Goal: Task Accomplishment & Management: Use online tool/utility

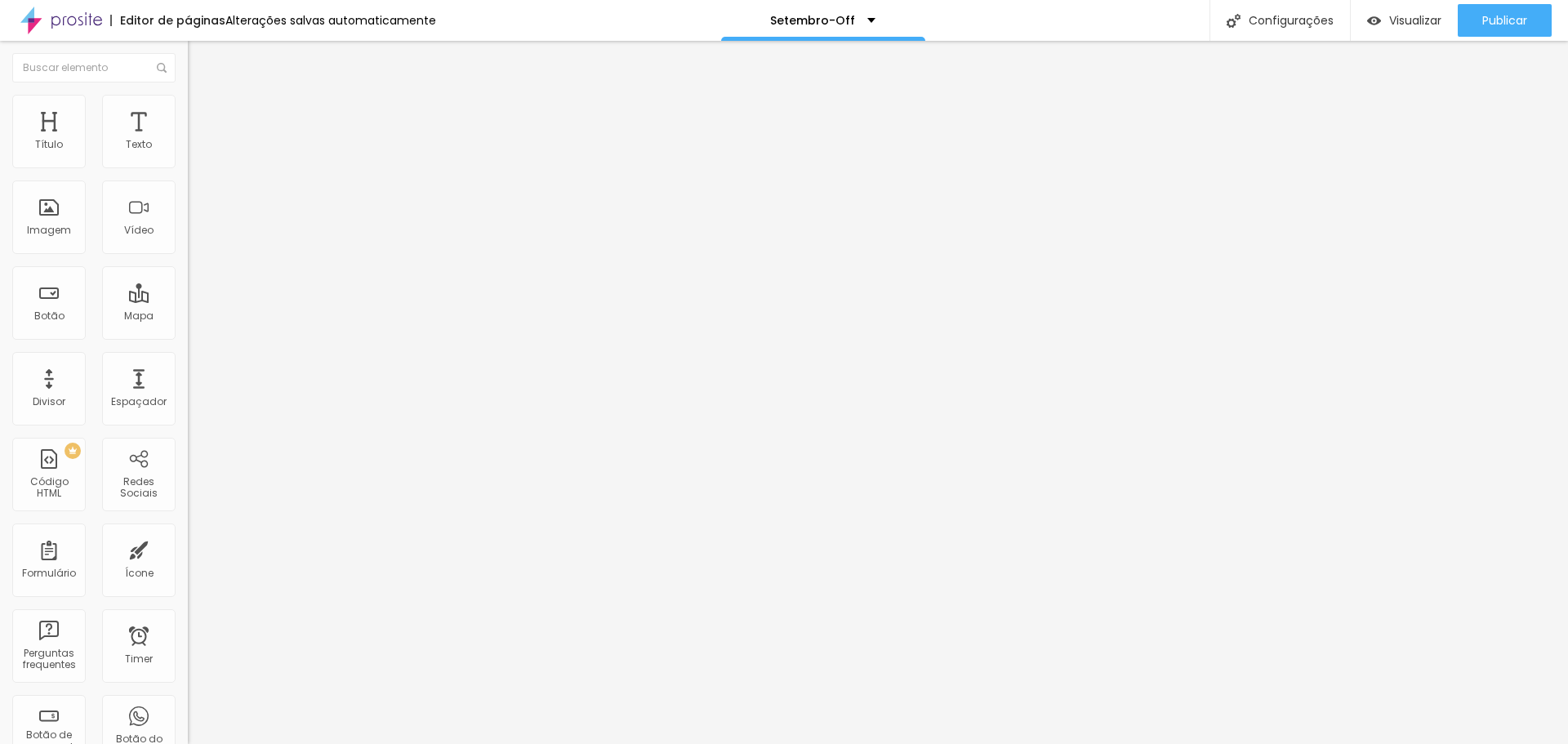
click at [188, 154] on input "De R$5.900,00" at bounding box center [286, 146] width 196 height 17
click at [188, 154] on input "De 10X R$5.900,00" at bounding box center [286, 146] width 196 height 17
click at [188, 154] on input "De 10X R$5.90,00" at bounding box center [286, 146] width 196 height 17
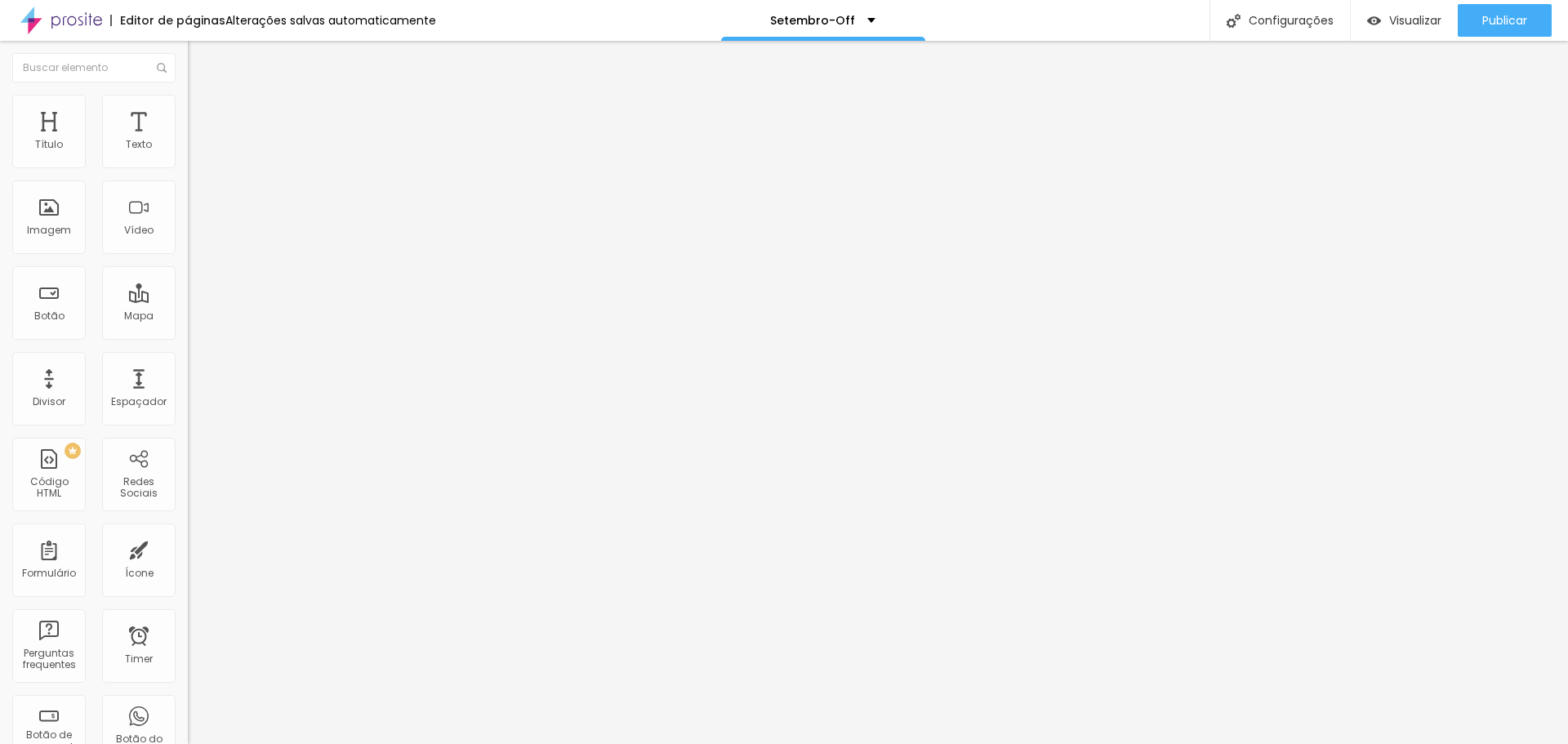
click at [188, 154] on input "De 10X R$590,00" at bounding box center [286, 146] width 196 height 17
drag, startPoint x: 146, startPoint y: 183, endPoint x: -9, endPoint y: 176, distance: 155.2
click at [0, 176] on html "Editor de páginas Alterações salvas automaticamente Setembro-Off Configurações …" at bounding box center [784, 372] width 1568 height 744
click at [188, 154] on input "De 10X R$590,00 PIX" at bounding box center [286, 146] width 196 height 17
type input "De 10X R$590,00 PIX"
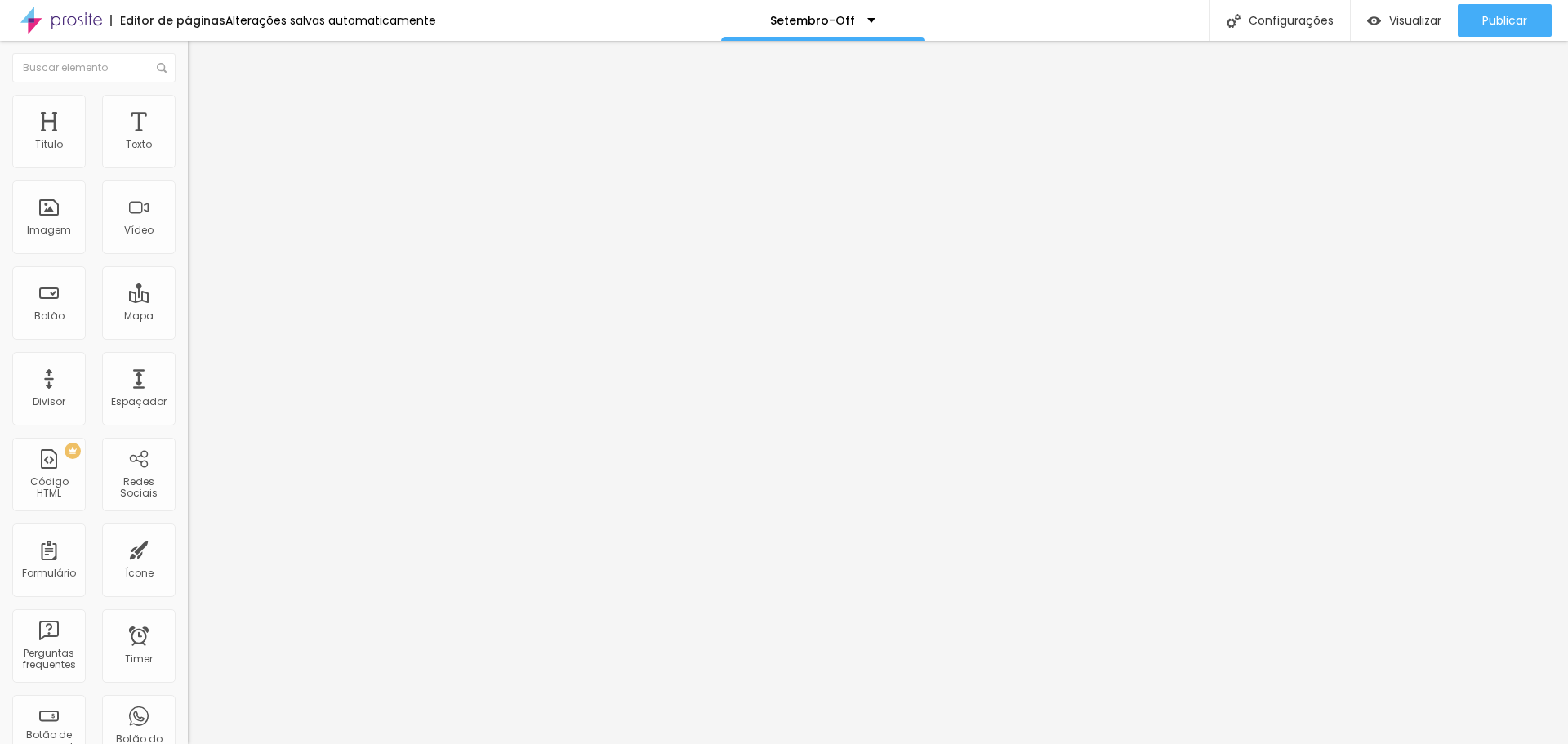
drag, startPoint x: 146, startPoint y: 184, endPoint x: -47, endPoint y: 180, distance: 193.0
click at [0, 180] on html "Editor de páginas Alterações salvas automaticamente Setembro-Off Configurações …" at bounding box center [784, 372] width 1568 height 744
paste input "De 10X R$590,00 PIX"
click at [188, 154] on input "De 10X R$590,00 PIX" at bounding box center [286, 146] width 196 height 17
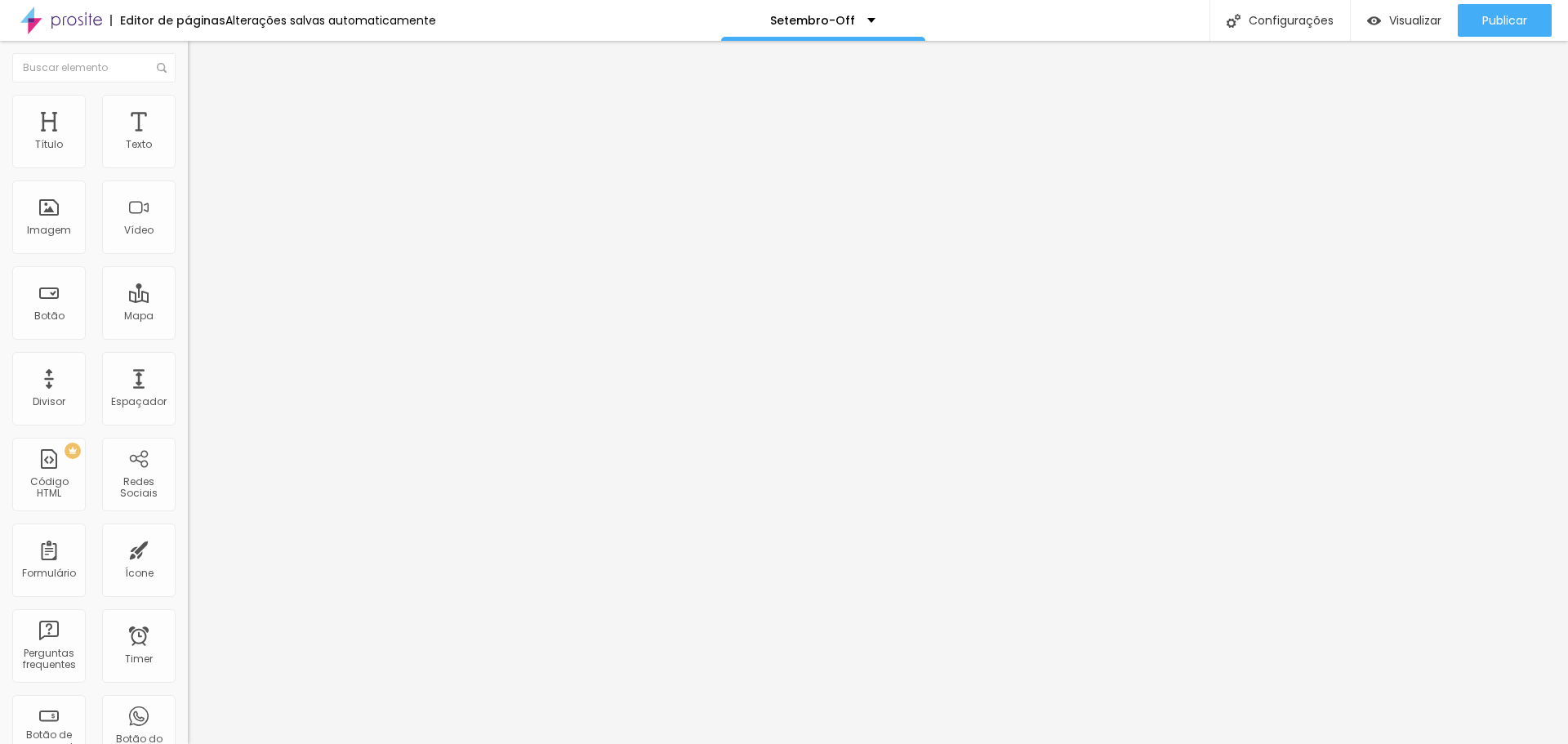
type input "De 10X R$490,00 PIX"
paste input "10X R$590,00 PIX"
drag, startPoint x: 65, startPoint y: 183, endPoint x: 73, endPoint y: 186, distance: 8.5
click at [188, 154] on input "De 10X R$590,00 PIX" at bounding box center [286, 146] width 196 height 17
type input "De 10X R$790,00 PIX"
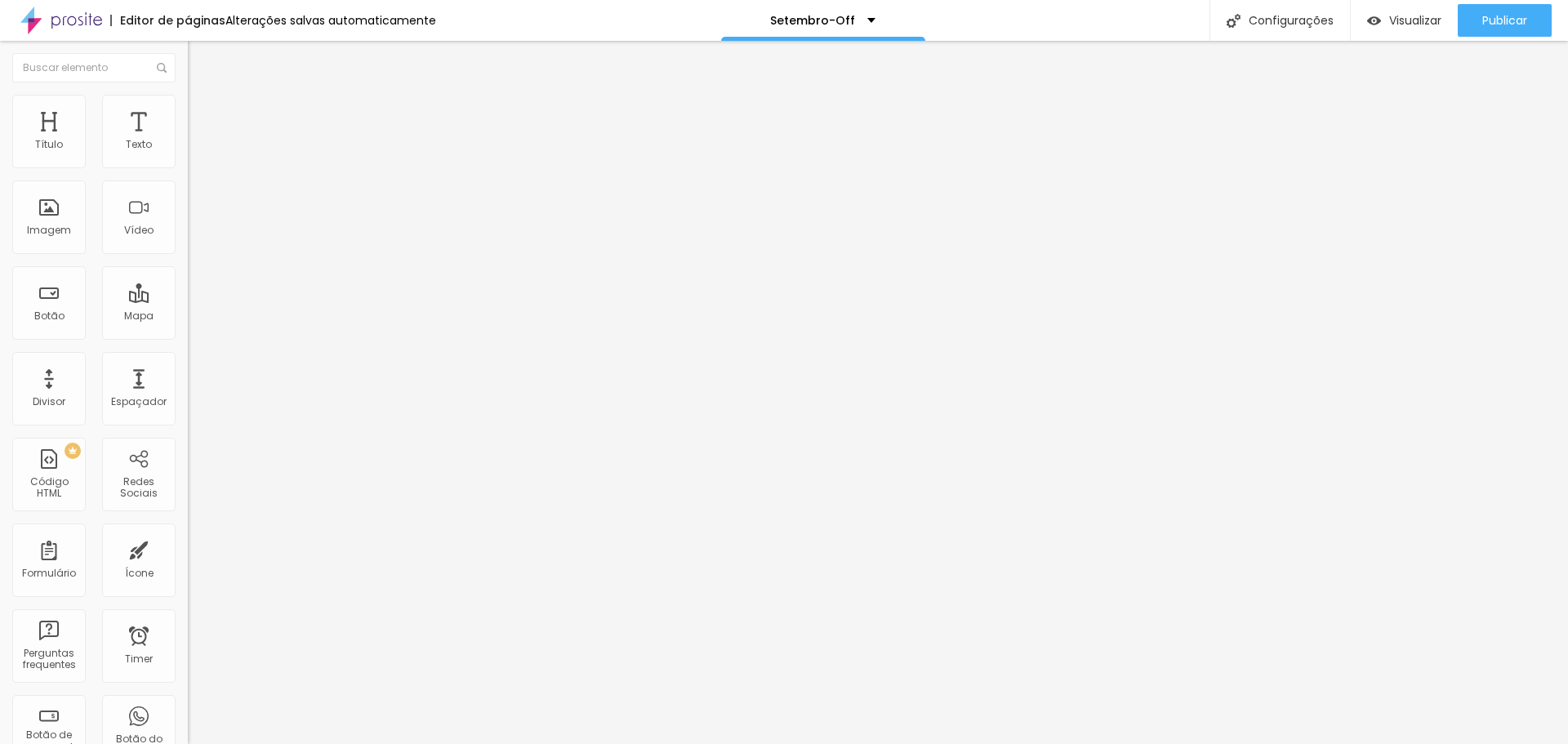
drag, startPoint x: 165, startPoint y: 182, endPoint x: 0, endPoint y: 182, distance: 165.0
click at [188, 182] on div "Texto Por R$6.900,00 PIX ou Cartão Alinhamento [GEOGRAPHIC_DATA] Link URL https…" at bounding box center [282, 246] width 188 height 238
paste input "De 10X R$590,00 PIX"
click at [188, 154] on input "De 10X R$590,00 PIX" at bounding box center [286, 146] width 196 height 17
type input "De 10X R$690,00 PIX"
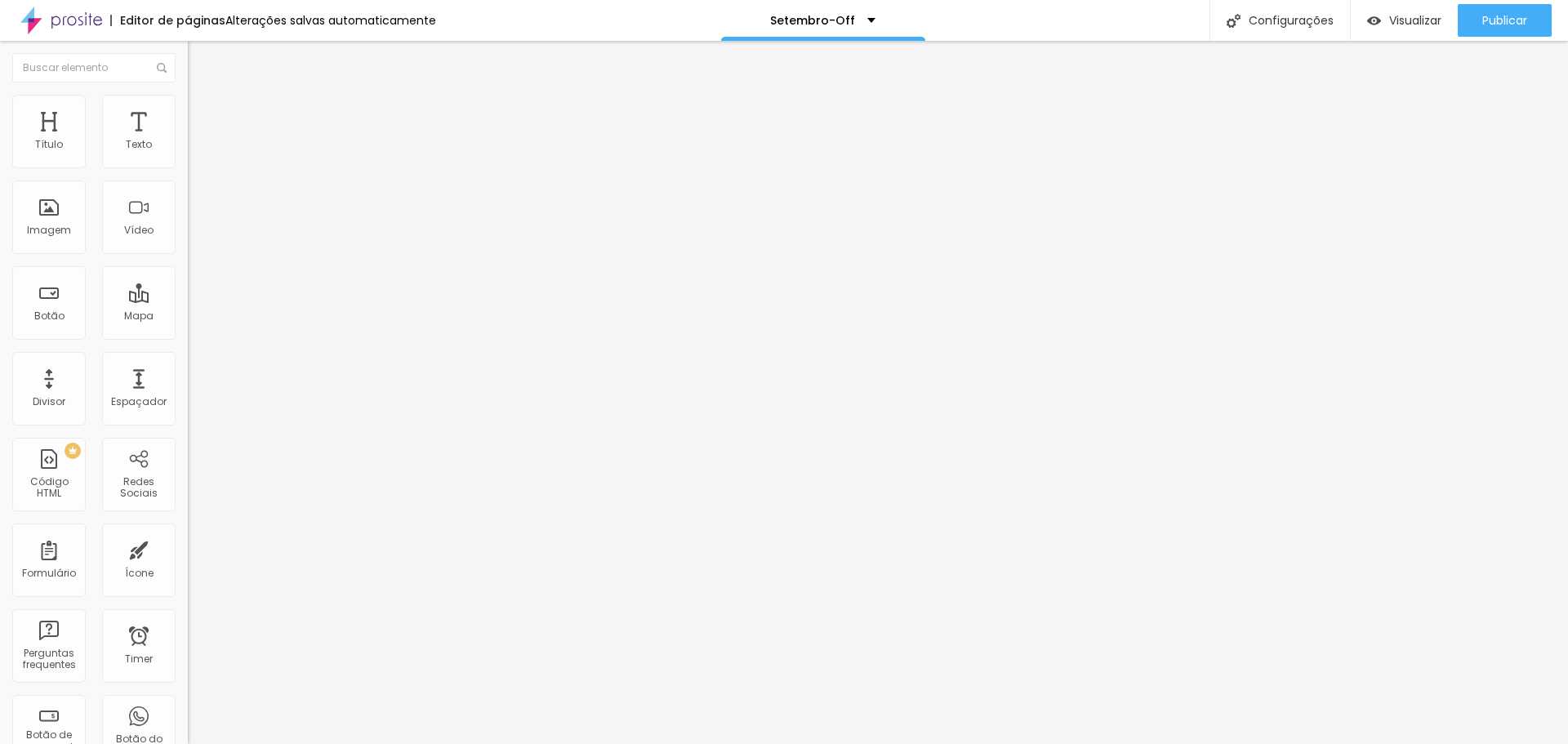
click at [188, 154] on input "De R$7.900,00 PIX ou Cartão" at bounding box center [286, 146] width 196 height 17
drag, startPoint x: 169, startPoint y: 190, endPoint x: -36, endPoint y: 186, distance: 205.0
click at [0, 186] on html "Editor de páginas Alterações salvas automaticamente Setembro-Off Configurações …" at bounding box center [784, 372] width 1568 height 744
paste input "10X R$590,00 PIX"
drag, startPoint x: 66, startPoint y: 180, endPoint x: 75, endPoint y: 181, distance: 9.1
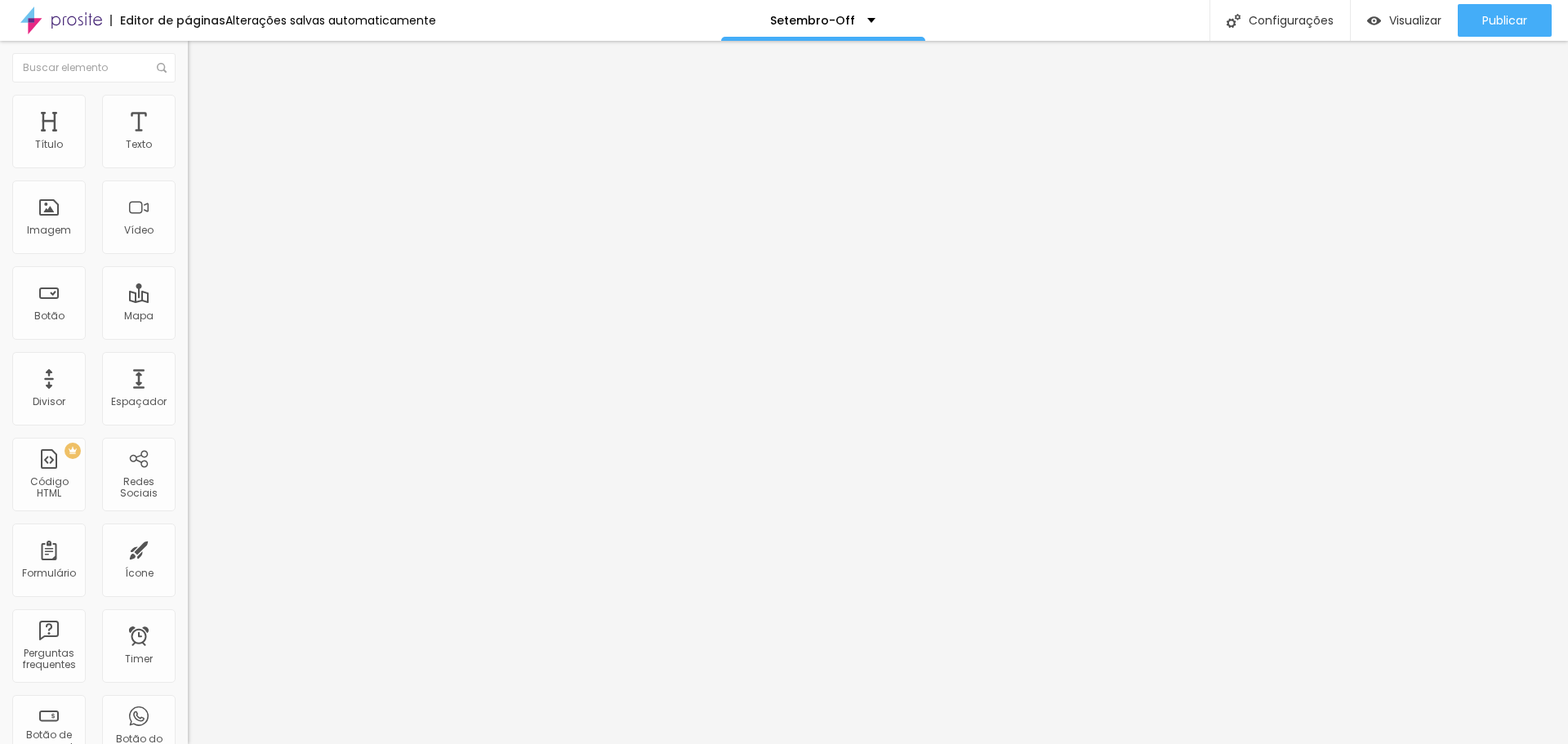
click at [188, 154] on input "De 10X R$590,00 PIX" at bounding box center [286, 146] width 196 height 17
type input "De 10X R$790,00 PIX"
drag, startPoint x: 166, startPoint y: 190, endPoint x: -18, endPoint y: 176, distance: 184.5
click at [0, 176] on html "Editor de páginas Alterações salvas automaticamente Setembro-Off Configurações …" at bounding box center [784, 372] width 1568 height 744
paste input "De 10X R$590,00 PIX"
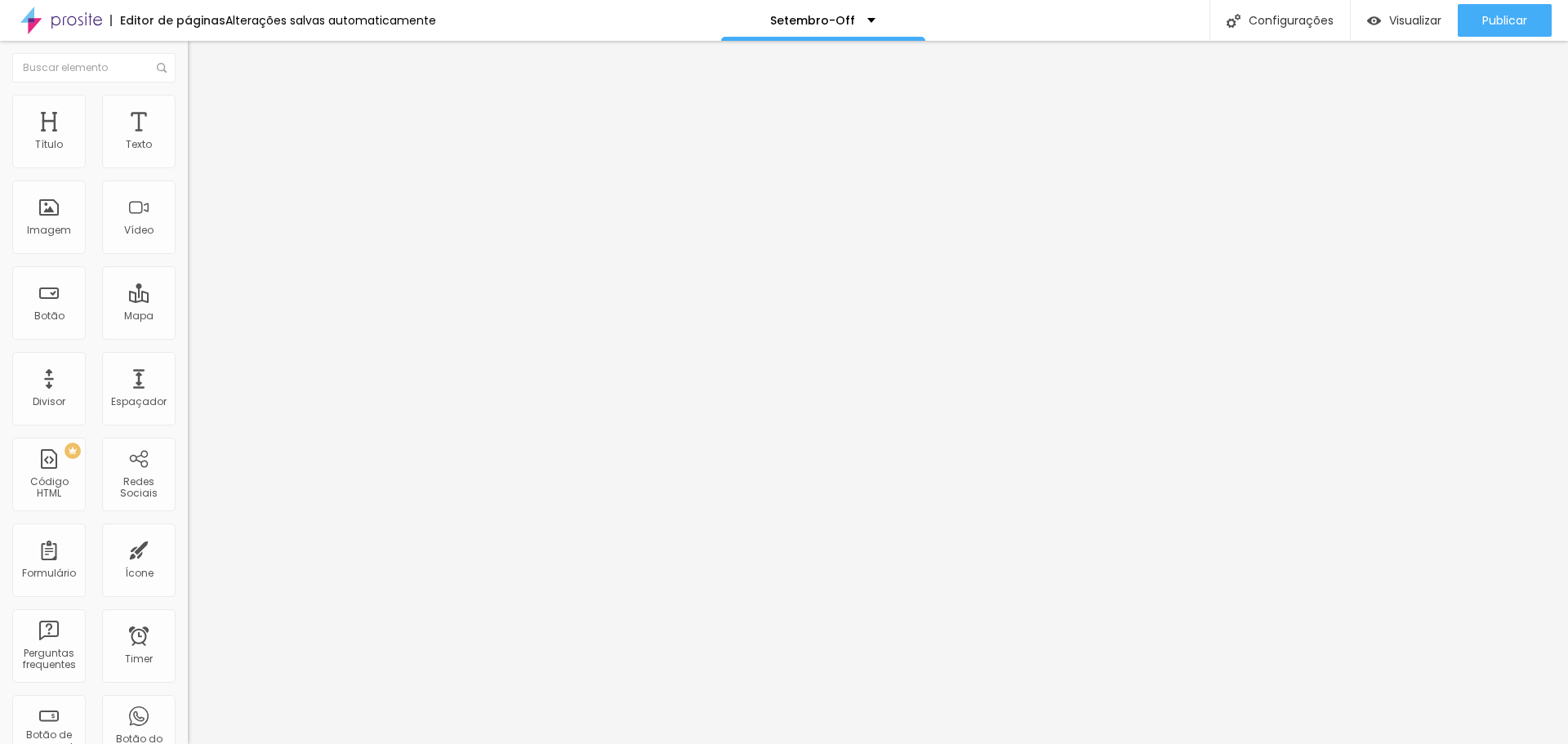
click at [188, 154] on input "De 10X R$590,00 PIX" at bounding box center [286, 146] width 196 height 17
type input "De 10X R$690,00 PIX"
drag, startPoint x: 163, startPoint y: 184, endPoint x: -112, endPoint y: 176, distance: 275.1
click at [0, 176] on html "Editor de páginas Alterações salvas automaticamente Setembro-Off Configurações …" at bounding box center [784, 372] width 1568 height 744
paste input "De 10X R$590,00 PIX"
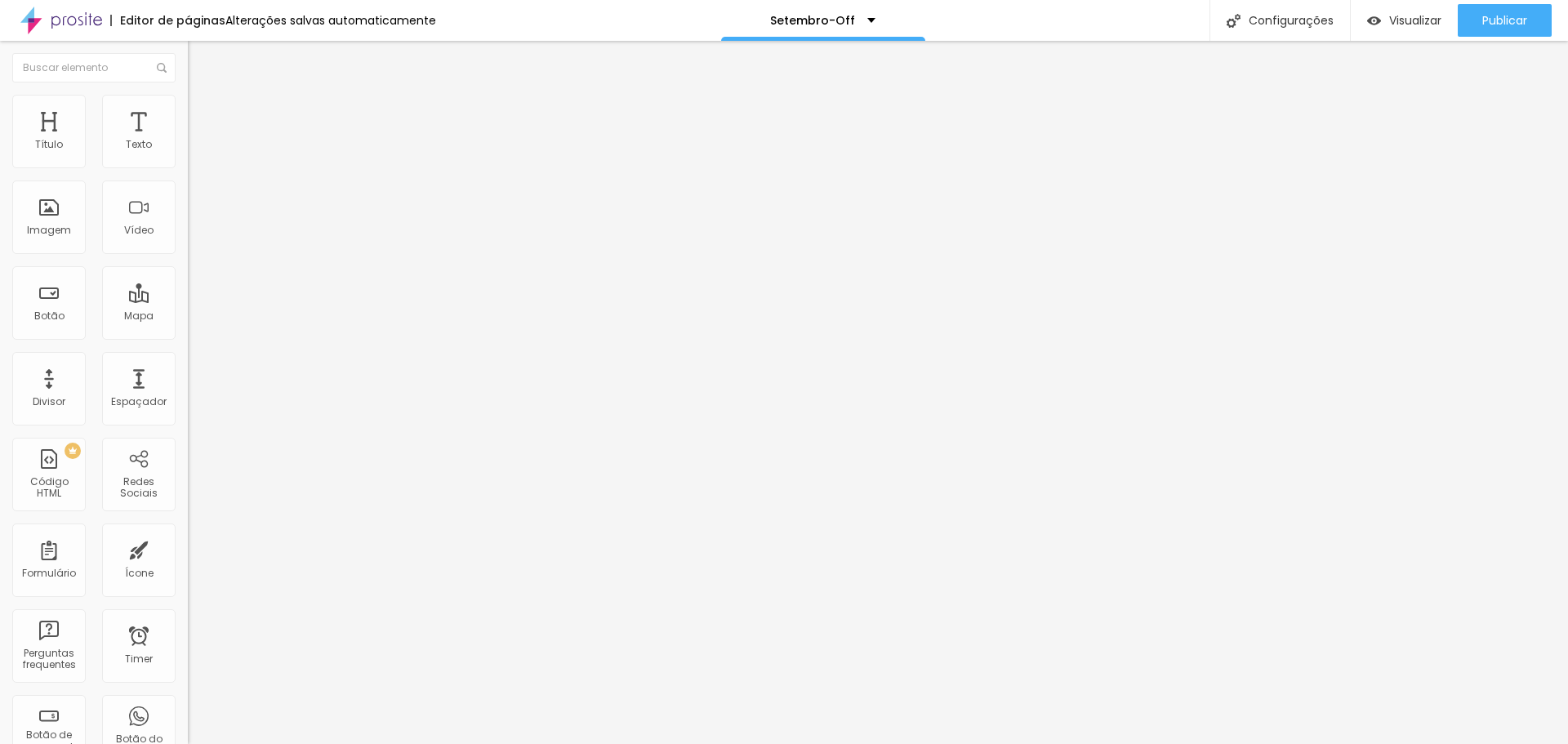
drag, startPoint x: 37, startPoint y: 182, endPoint x: -34, endPoint y: 180, distance: 71.0
click at [0, 180] on html "Editor de páginas Alterações salvas automaticamente Setembro-Off Configurações …" at bounding box center [784, 372] width 1568 height 744
drag, startPoint x: 51, startPoint y: 180, endPoint x: 88, endPoint y: 187, distance: 37.7
click at [188, 154] on input "10X R$590,00 PIX" at bounding box center [286, 146] width 196 height 17
type input "10X R$1.800,00 PIX"
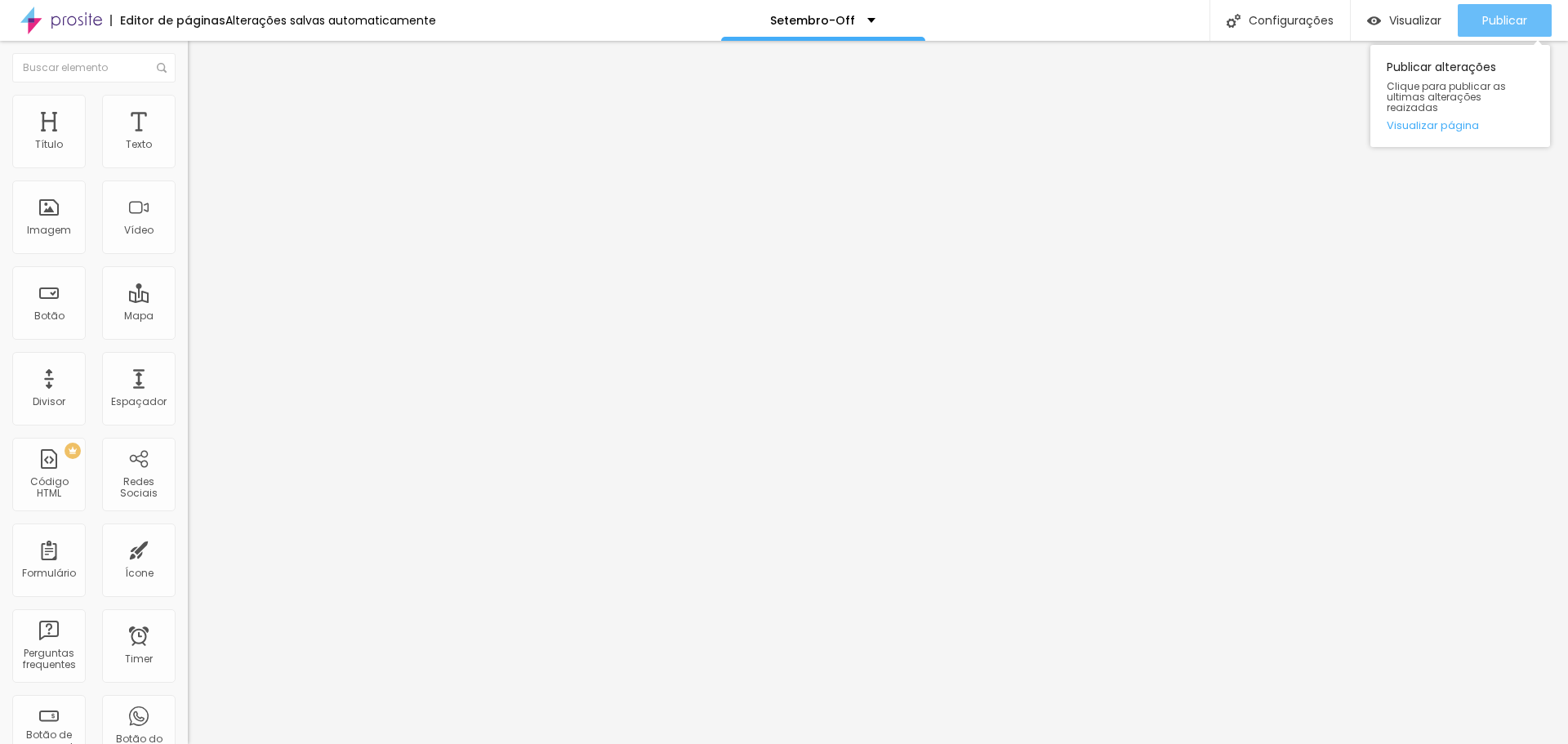
click at [1498, 16] on span "Publicar" at bounding box center [1504, 20] width 45 height 13
